Goal: Navigation & Orientation: Go to known website

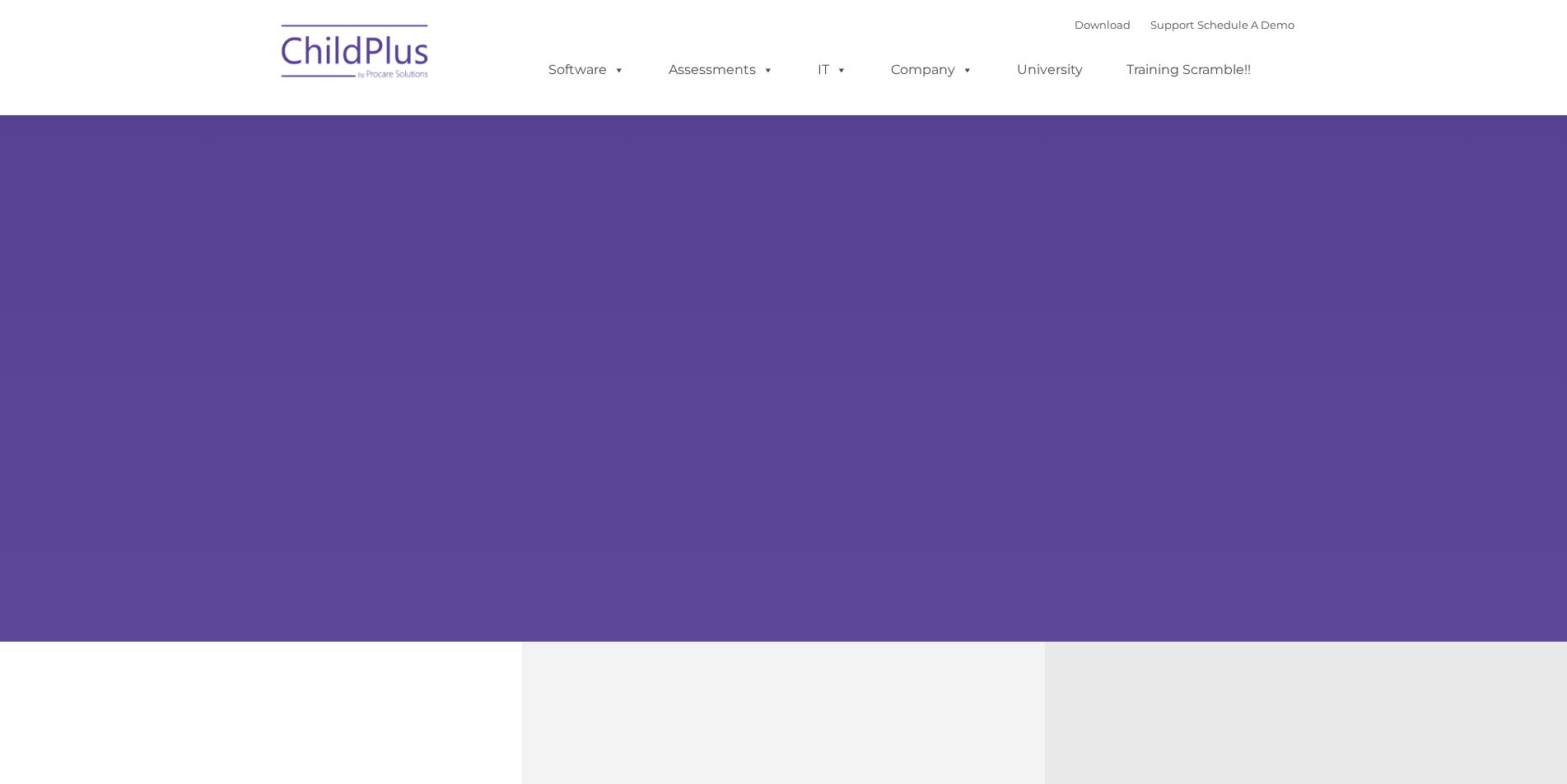
type input ""
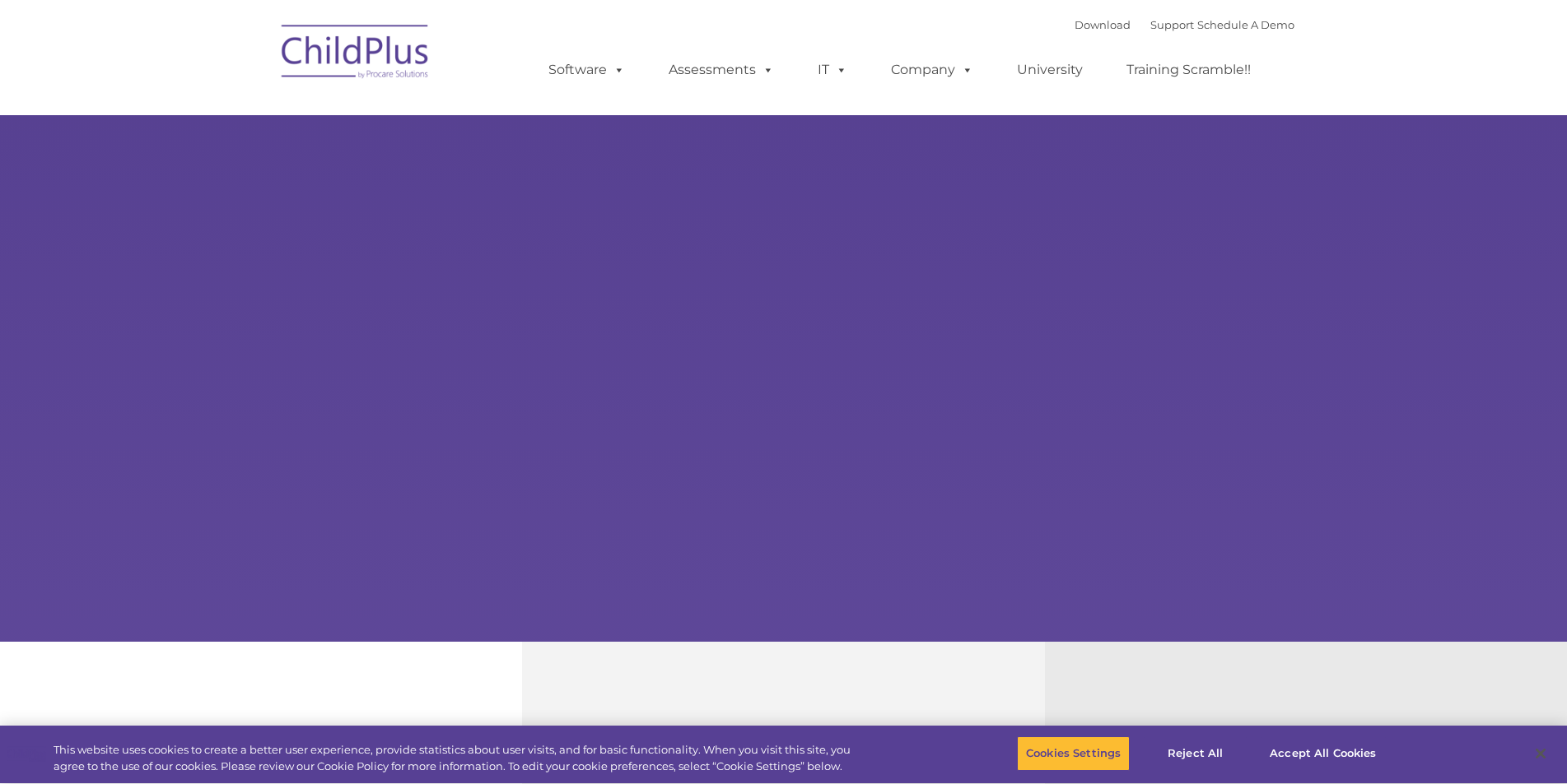
select select "MEDIUM"
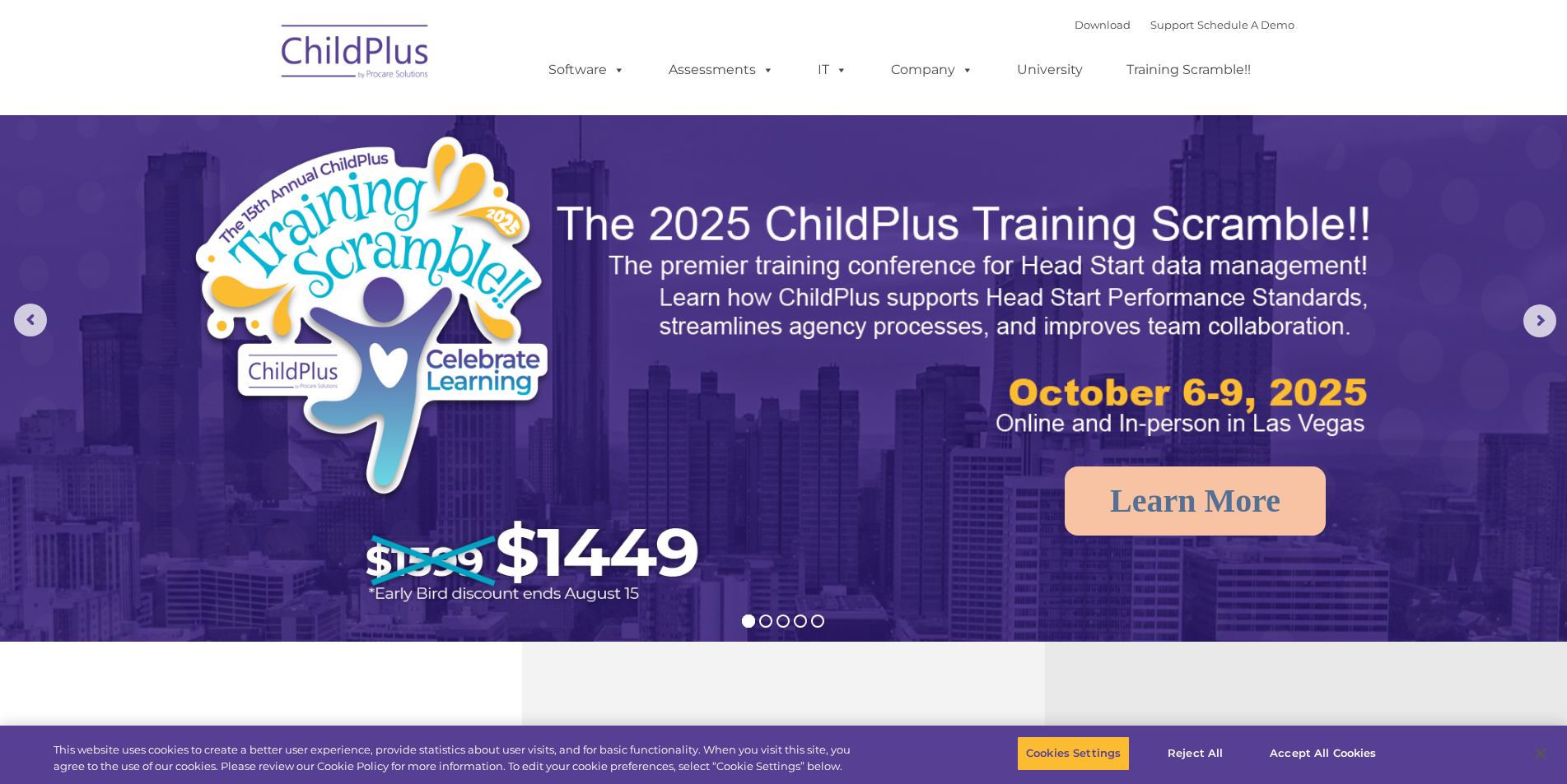
click at [360, 60] on img at bounding box center [356, 55] width 165 height 82
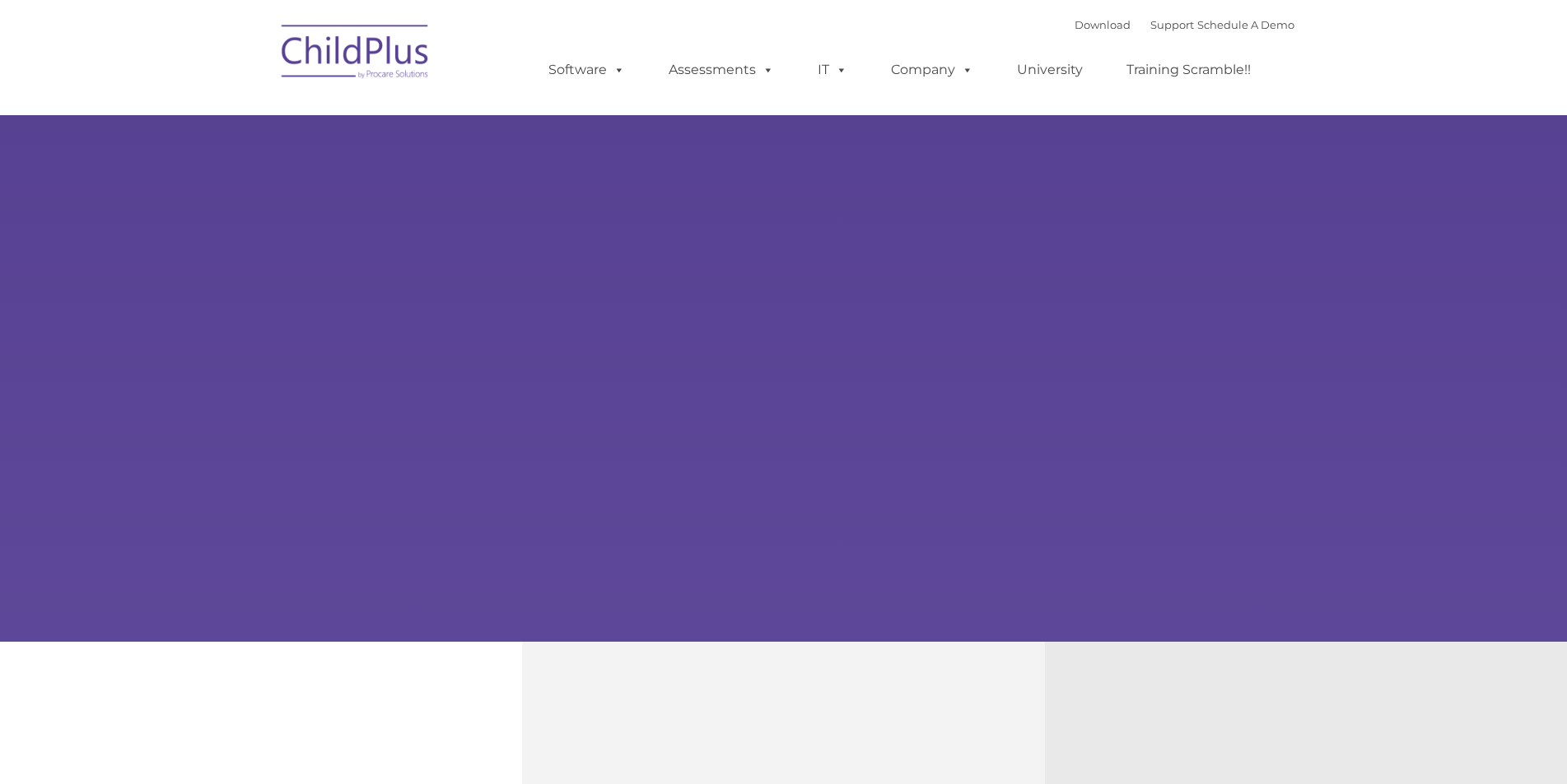
type input ""
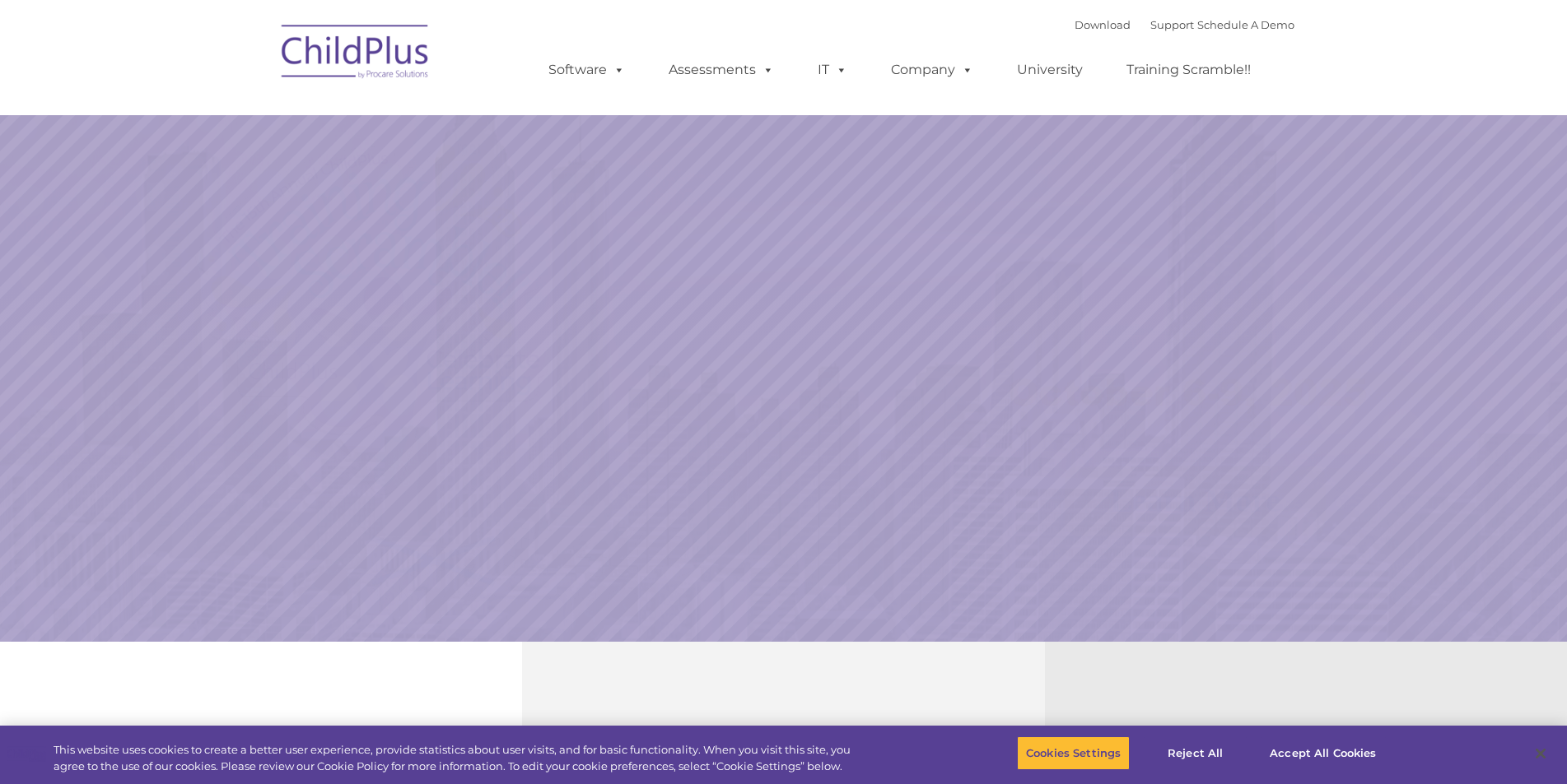
select select "MEDIUM"
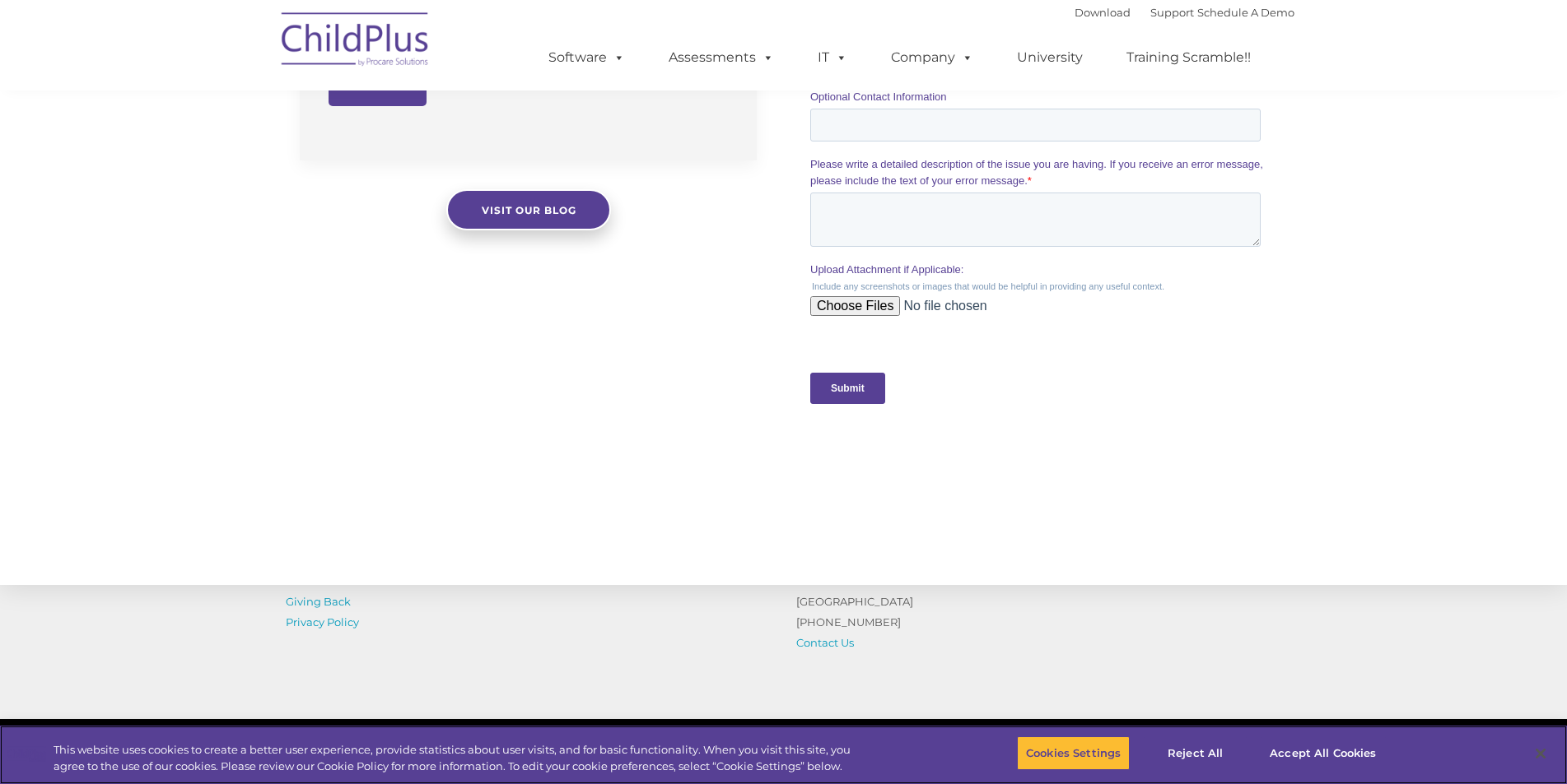
scroll to position [1581, 0]
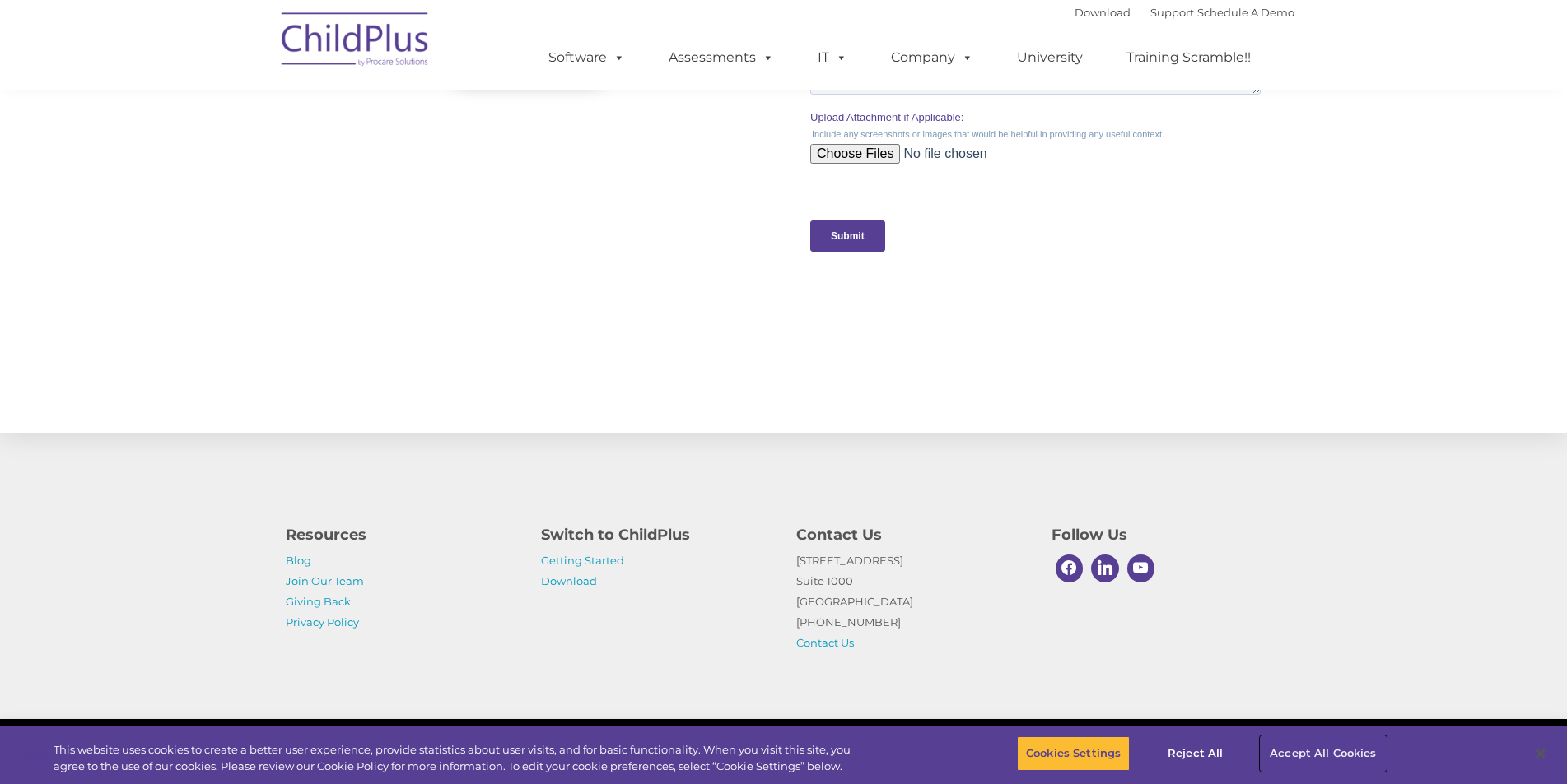
click at [1300, 755] on button "Accept All Cookies" at bounding box center [1323, 754] width 124 height 35
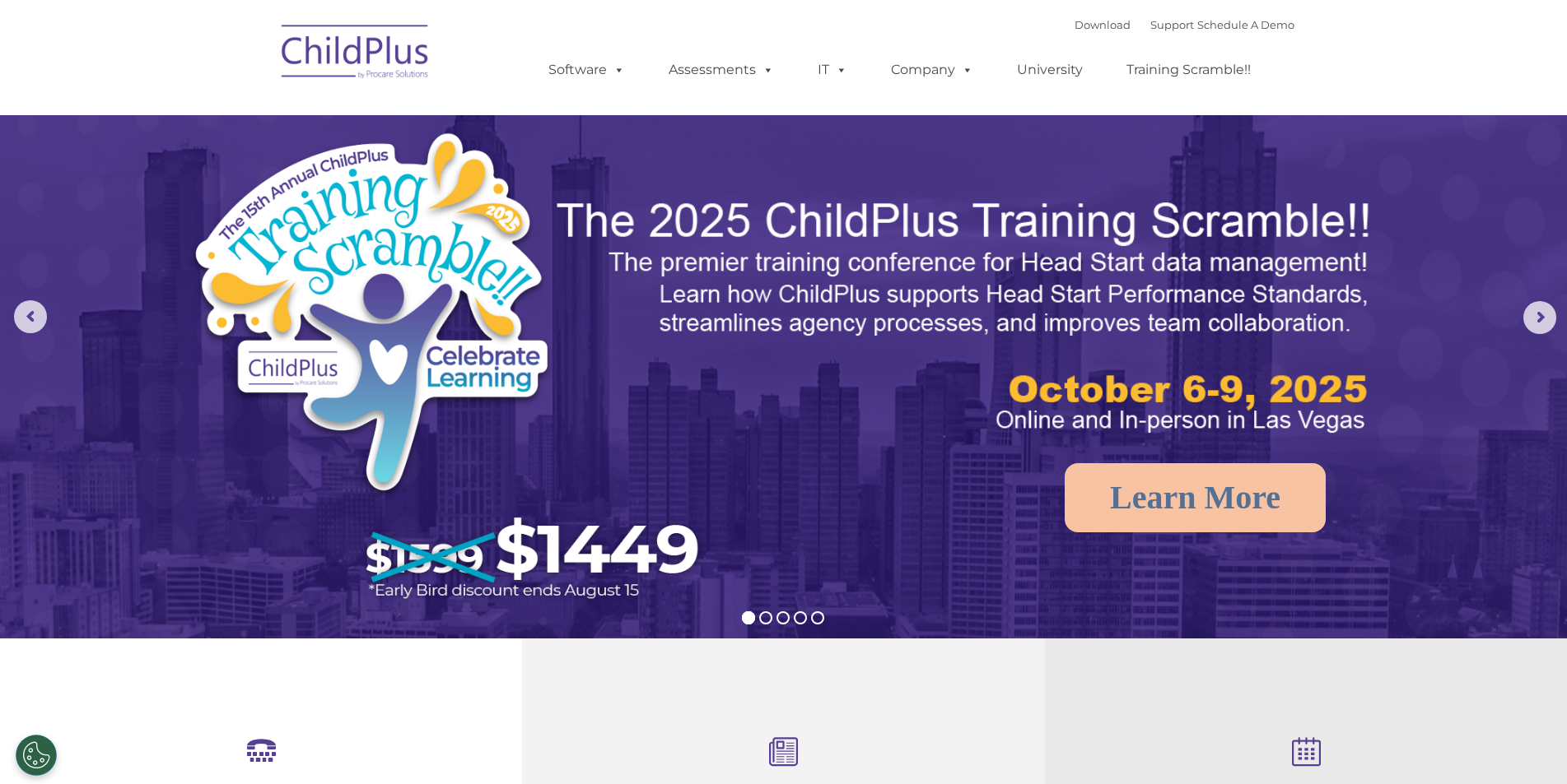
scroll to position [0, 0]
